Goal: Navigation & Orientation: Find specific page/section

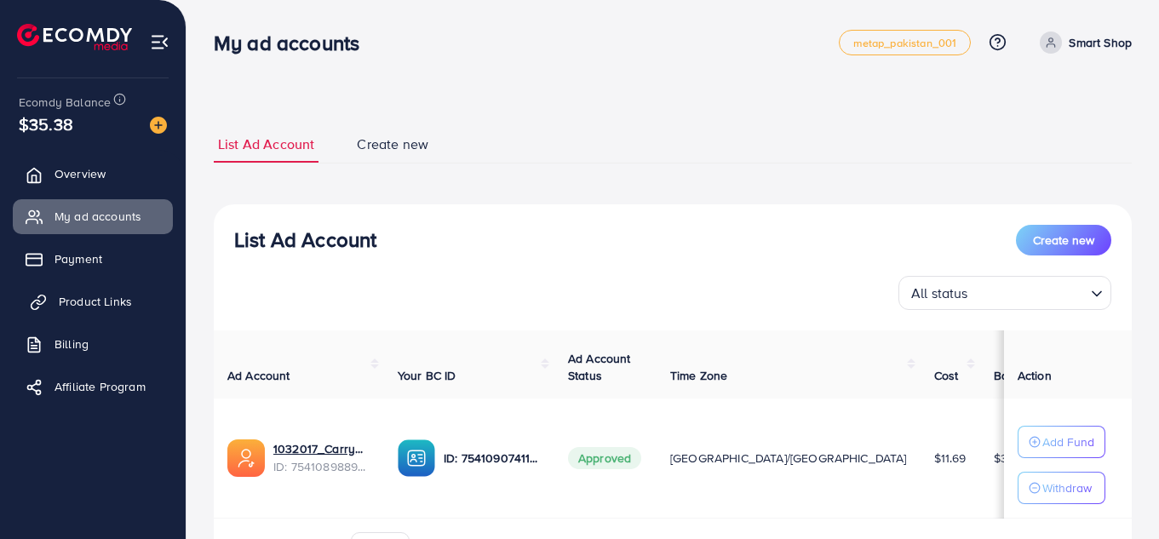
click at [81, 285] on link "Product Links" at bounding box center [93, 301] width 160 height 34
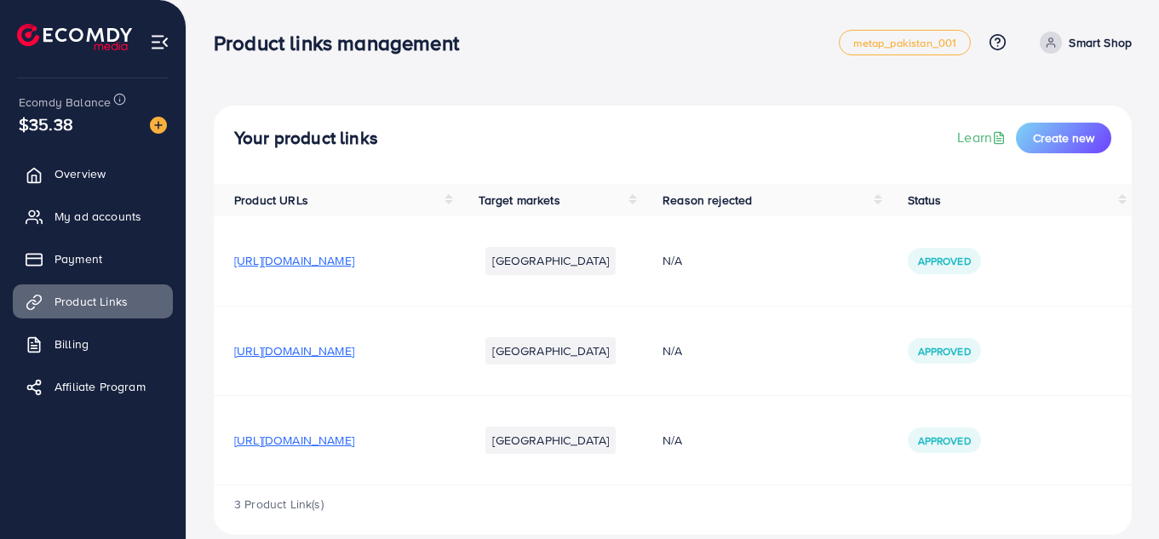
scroll to position [23, 0]
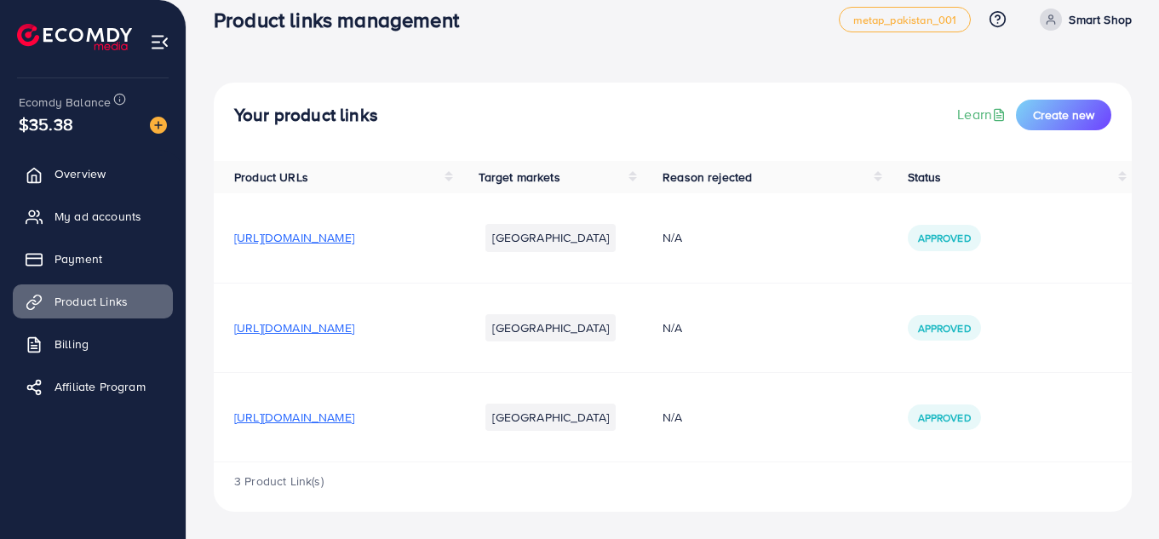
click at [354, 413] on span "[URL][DOMAIN_NAME]" at bounding box center [294, 417] width 120 height 17
click at [354, 416] on span "[URL][DOMAIN_NAME]" at bounding box center [294, 417] width 120 height 17
click at [83, 209] on span "My ad accounts" at bounding box center [102, 216] width 87 height 17
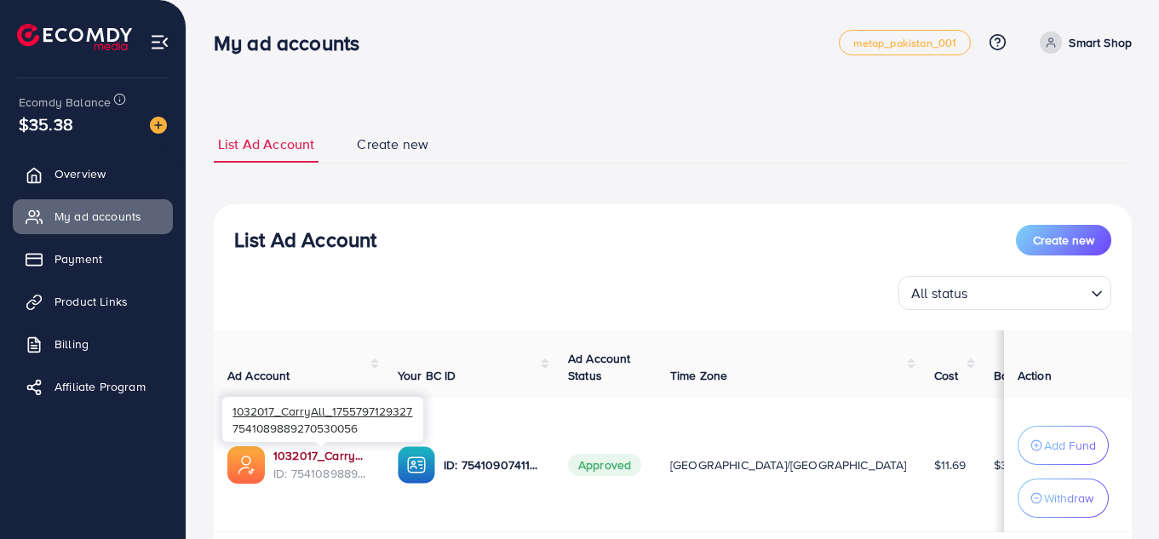
click at [303, 452] on link "1032017_CarryAll_1755797129327" at bounding box center [321, 455] width 97 height 17
